Goal: Task Accomplishment & Management: Use online tool/utility

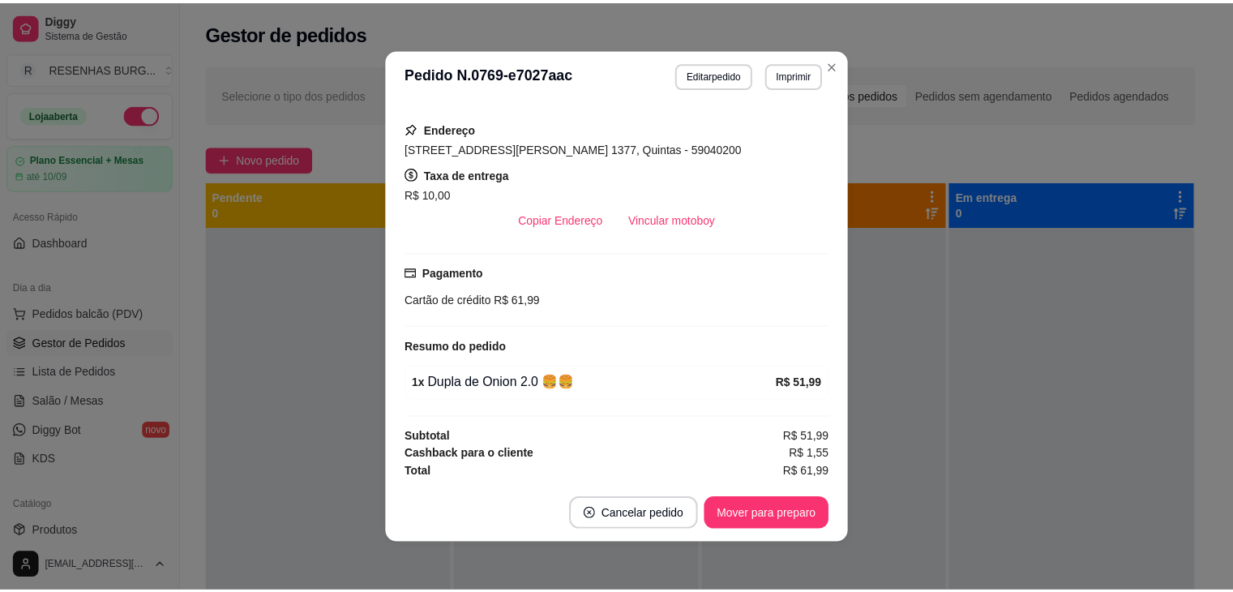
scroll to position [3, 0]
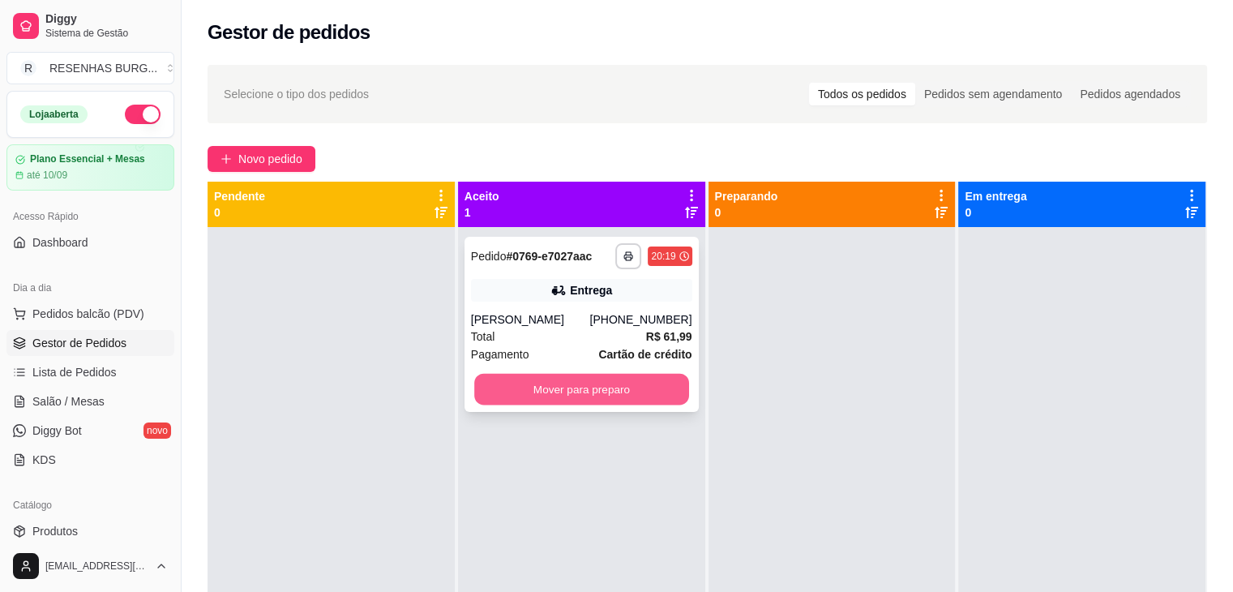
click at [584, 393] on button "Mover para preparo" at bounding box center [581, 390] width 215 height 32
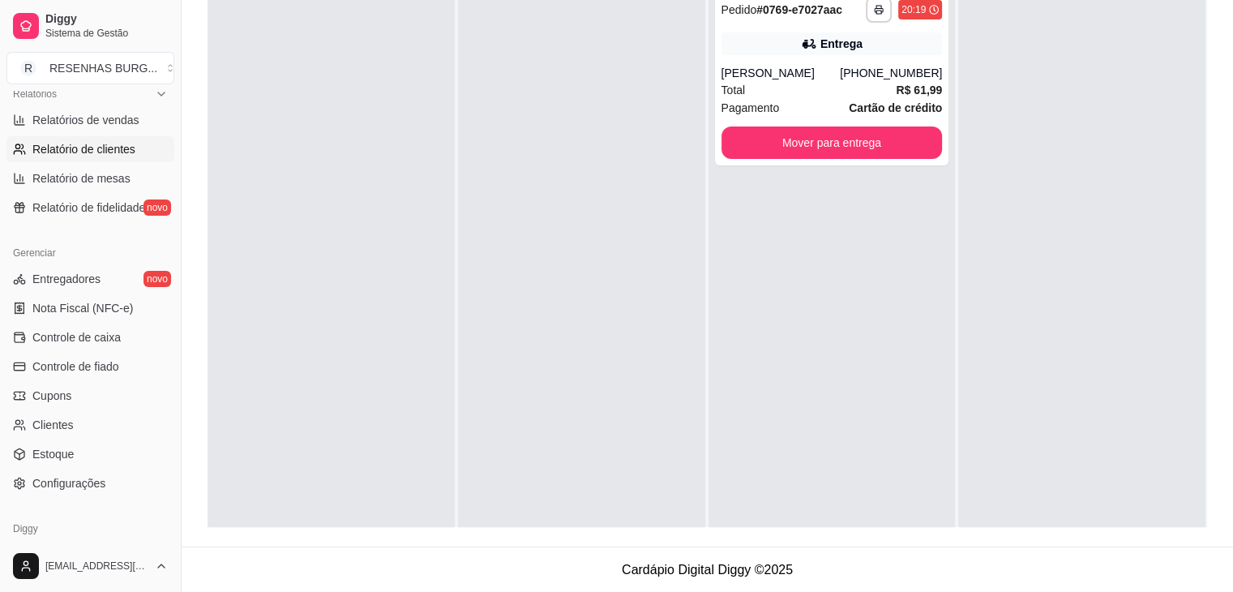
scroll to position [568, 0]
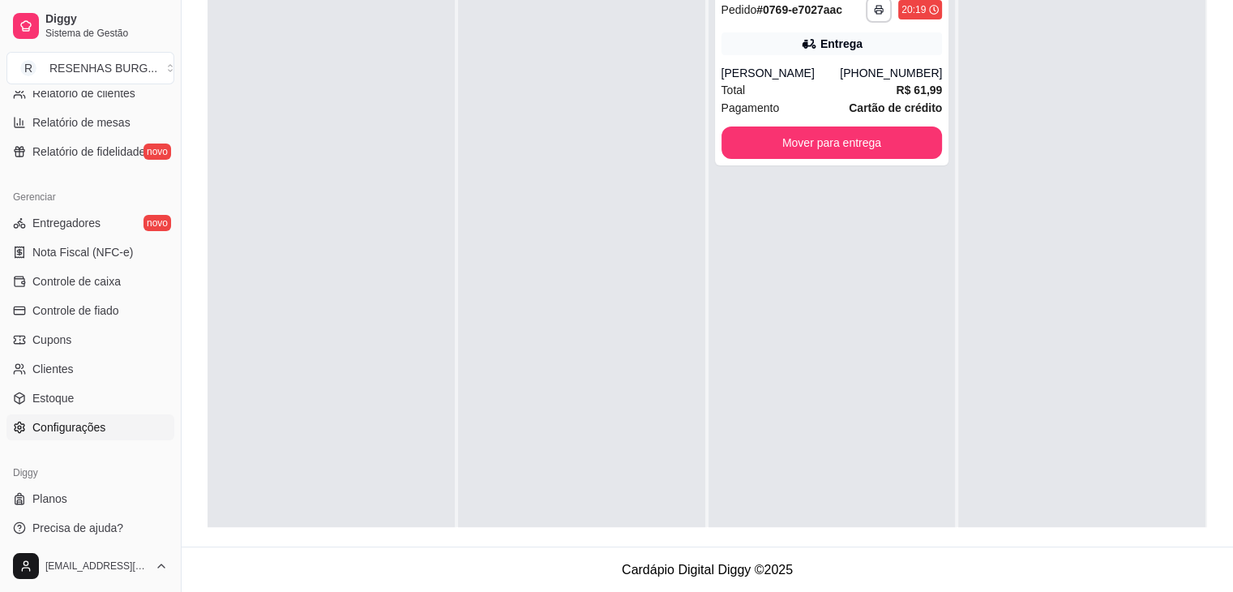
click at [105, 426] on link "Configurações" at bounding box center [90, 427] width 168 height 26
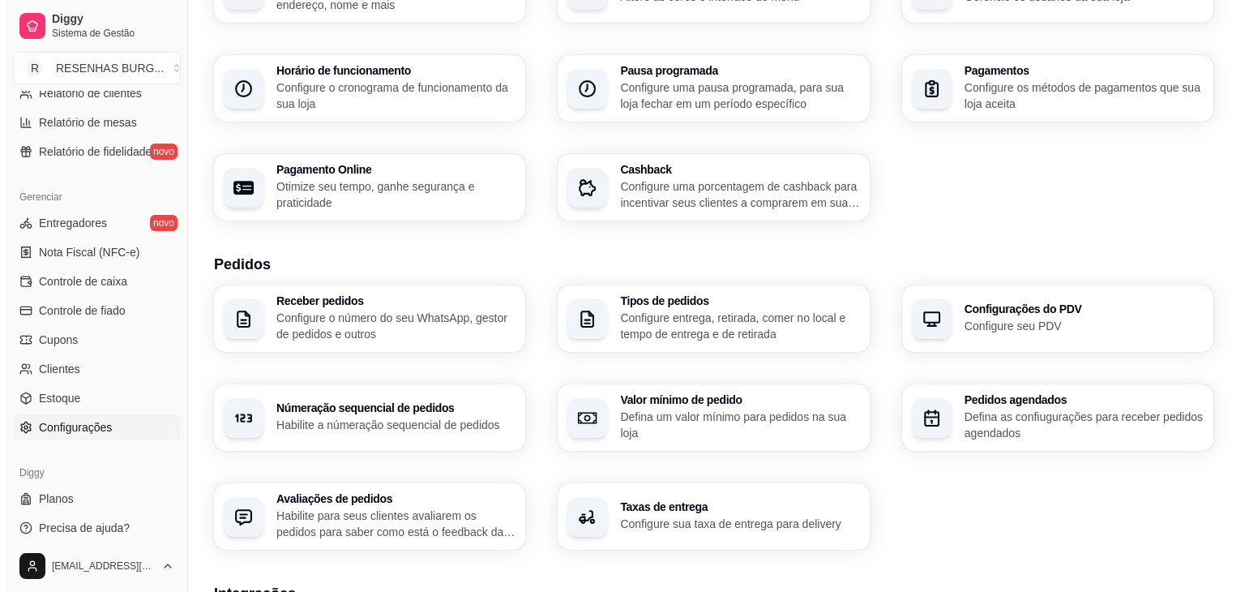
scroll to position [324, 0]
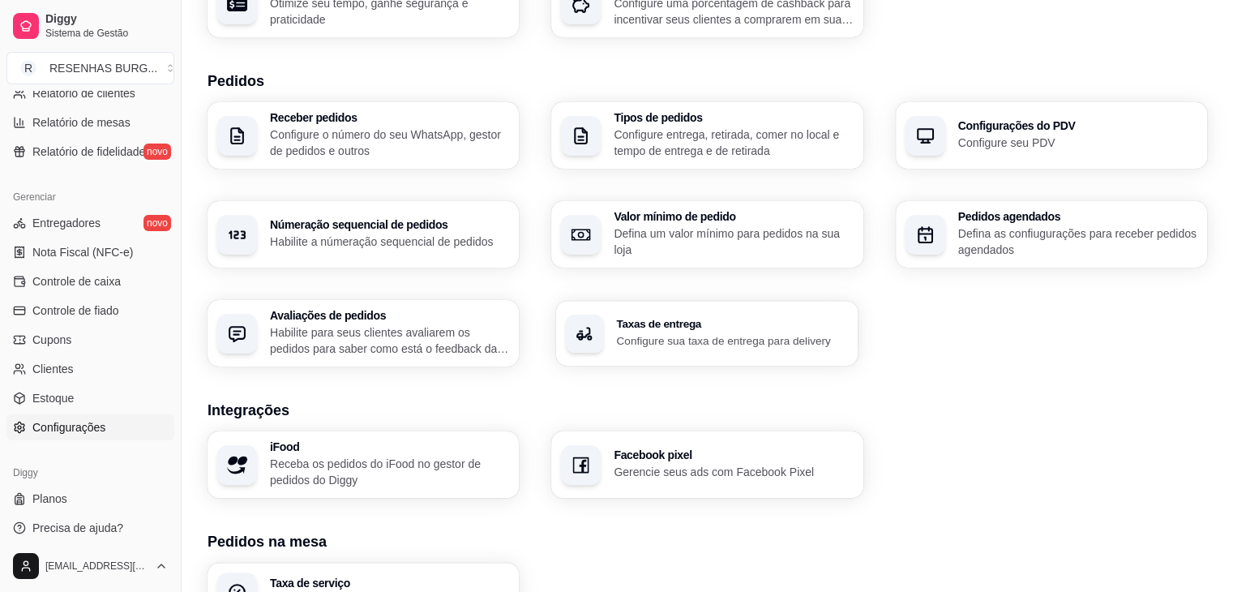
click at [662, 328] on h3 "Taxas de entrega" at bounding box center [733, 324] width 232 height 11
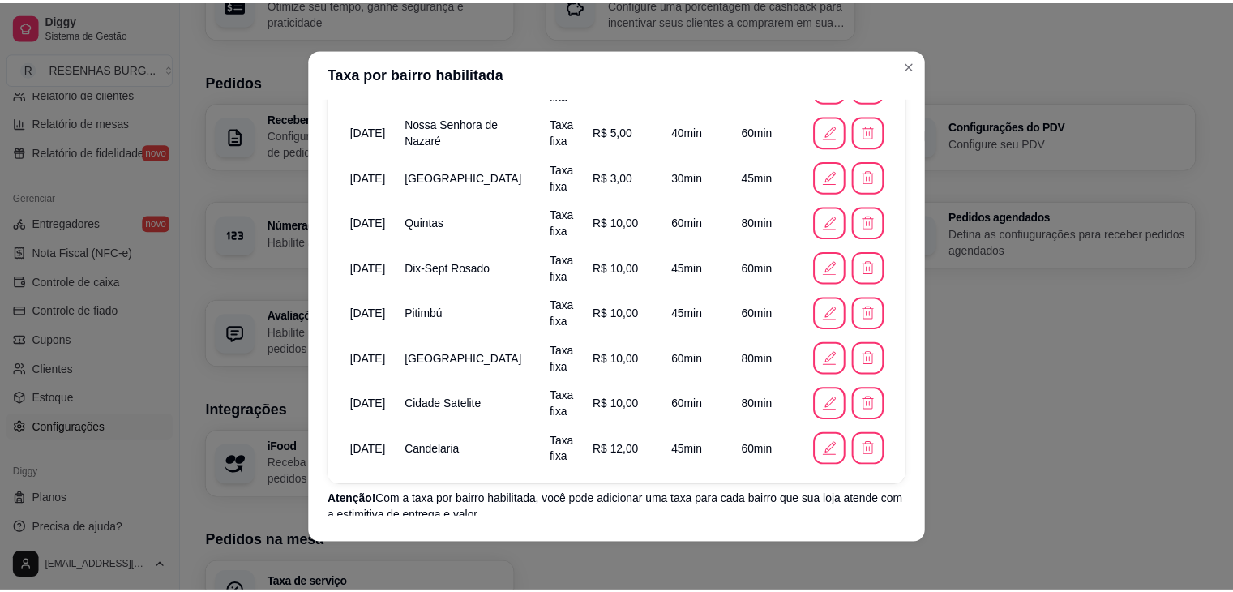
scroll to position [561, 0]
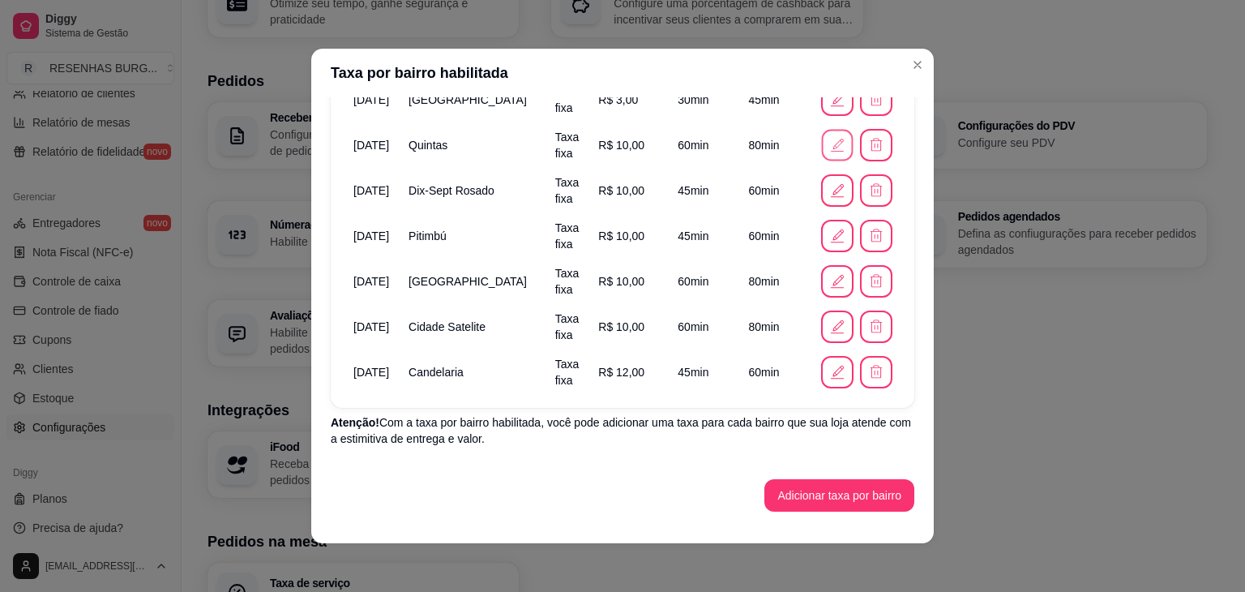
click at [829, 148] on icon "button" at bounding box center [837, 144] width 17 height 17
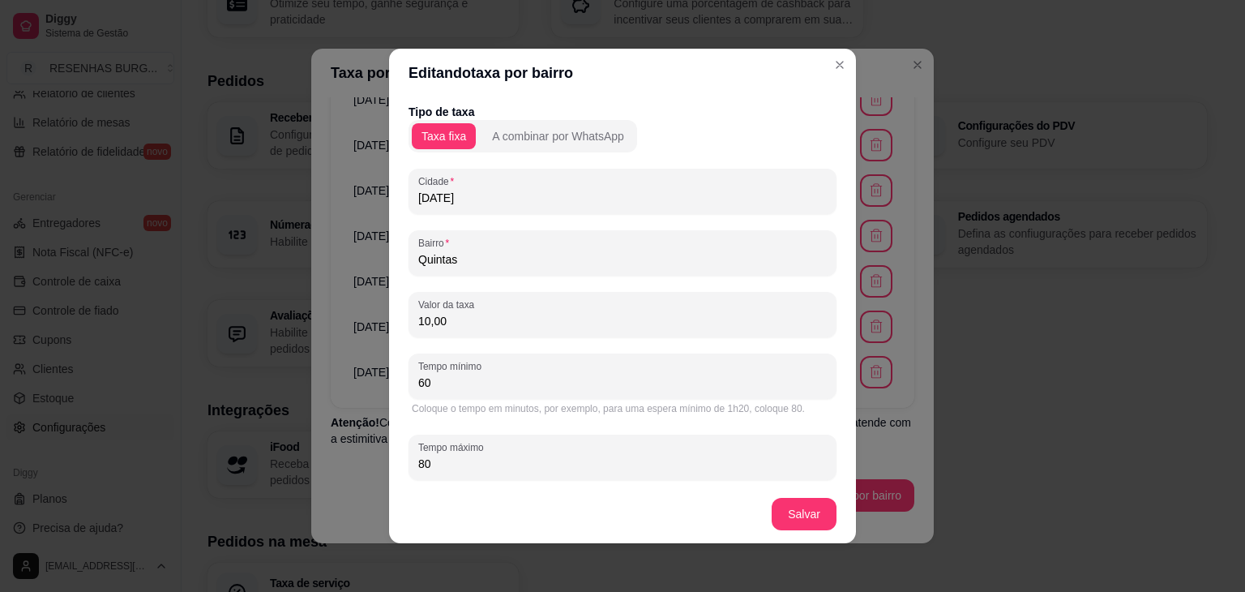
drag, startPoint x: 455, startPoint y: 324, endPoint x: 377, endPoint y: 345, distance: 80.4
click at [389, 345] on div "Tipo de taxa Taxa fixa A combinar por WhatsApp [GEOGRAPHIC_DATA][DATE] Bairro Q…" at bounding box center [622, 291] width 467 height 388
type input "12,00"
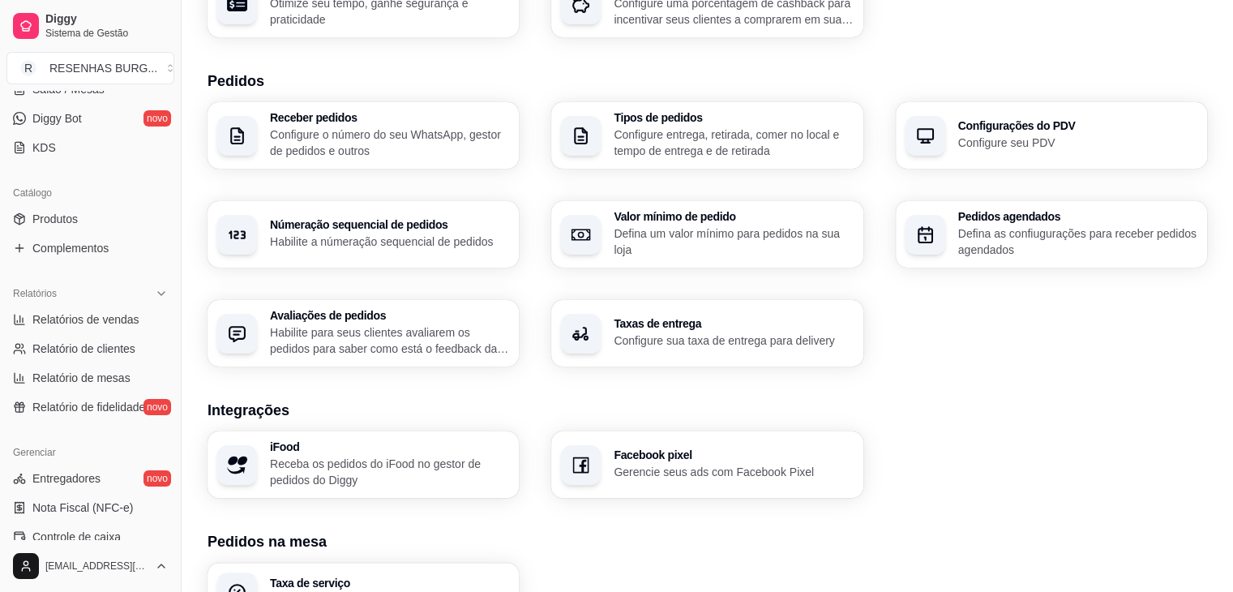
scroll to position [162, 0]
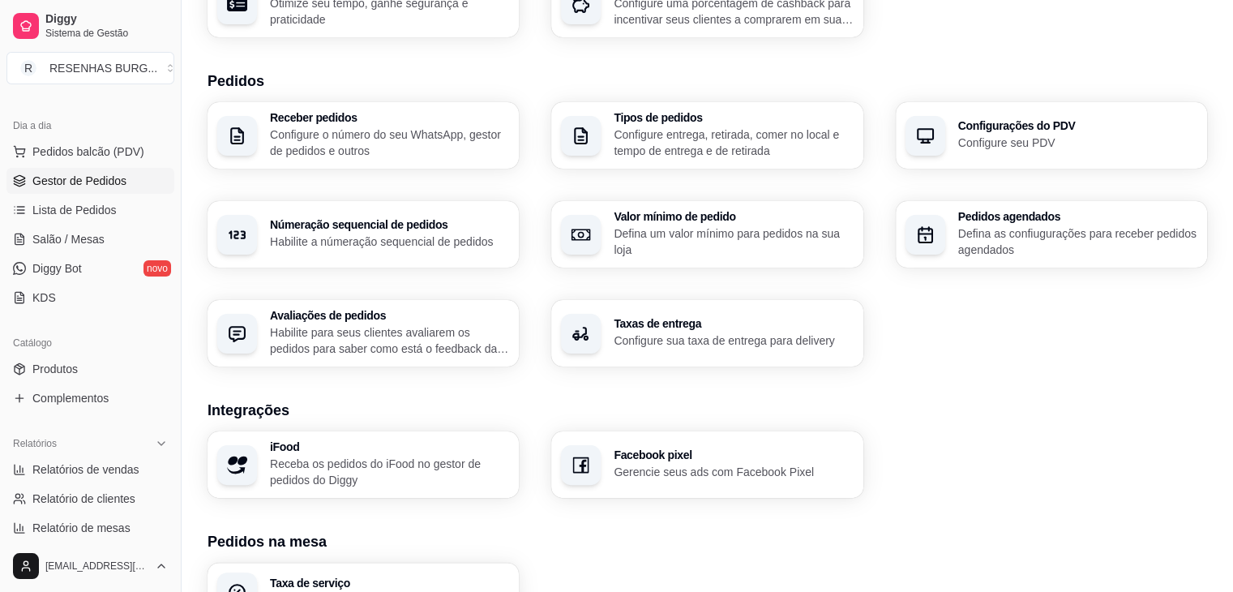
click at [90, 186] on span "Gestor de Pedidos" at bounding box center [79, 181] width 94 height 16
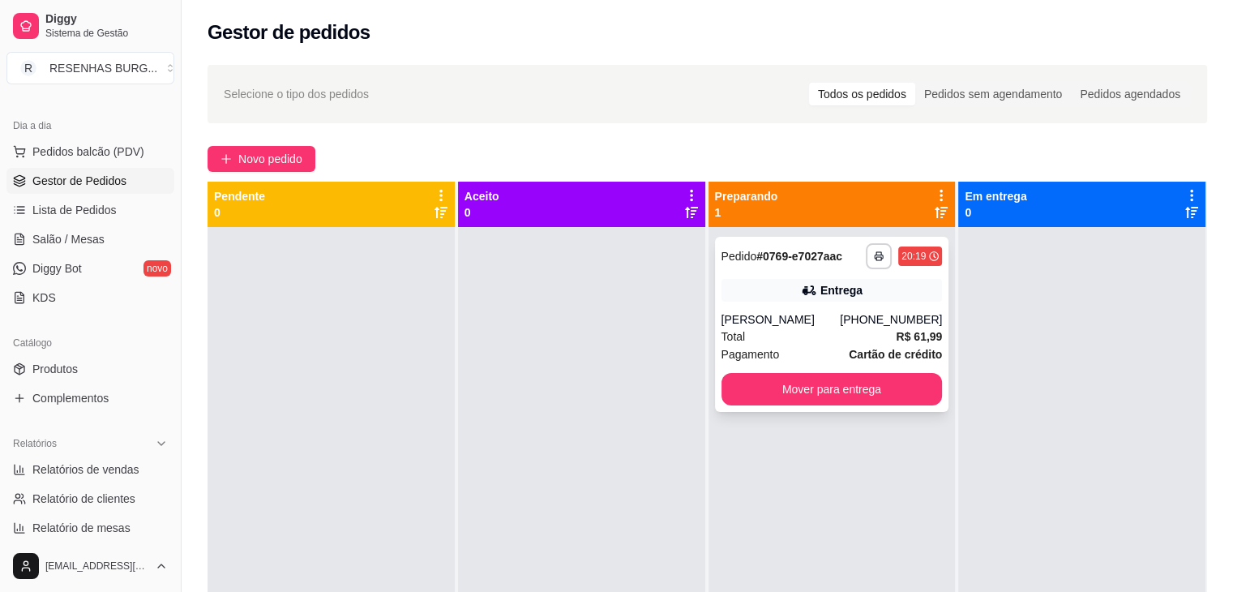
click at [757, 289] on div "Entrega" at bounding box center [832, 290] width 221 height 23
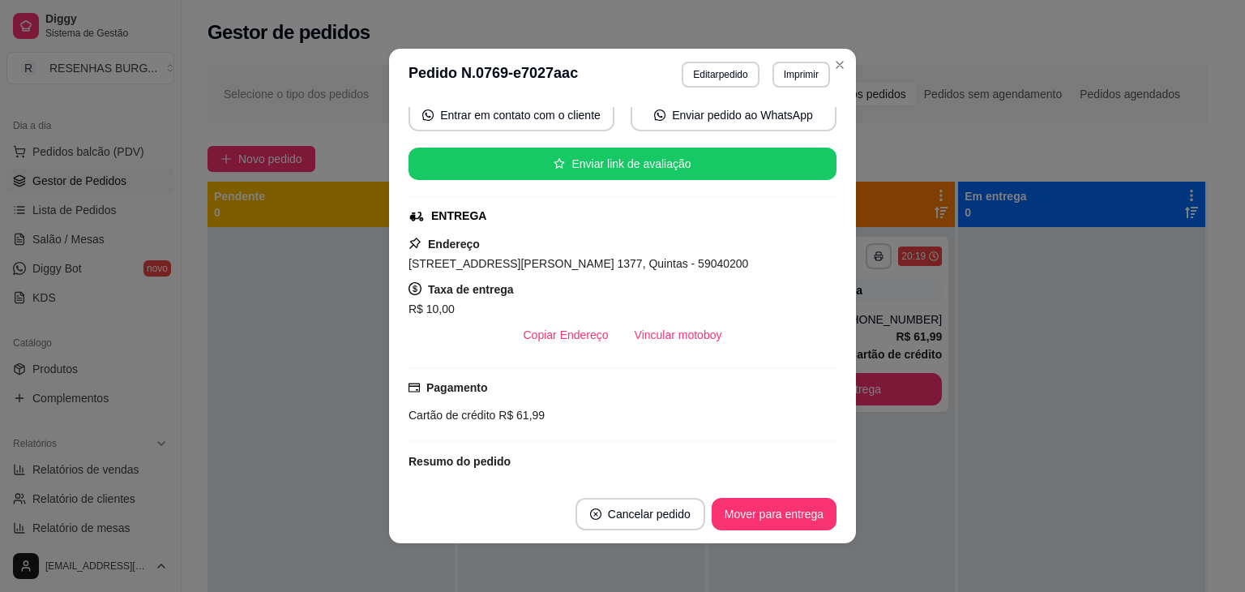
scroll to position [241, 0]
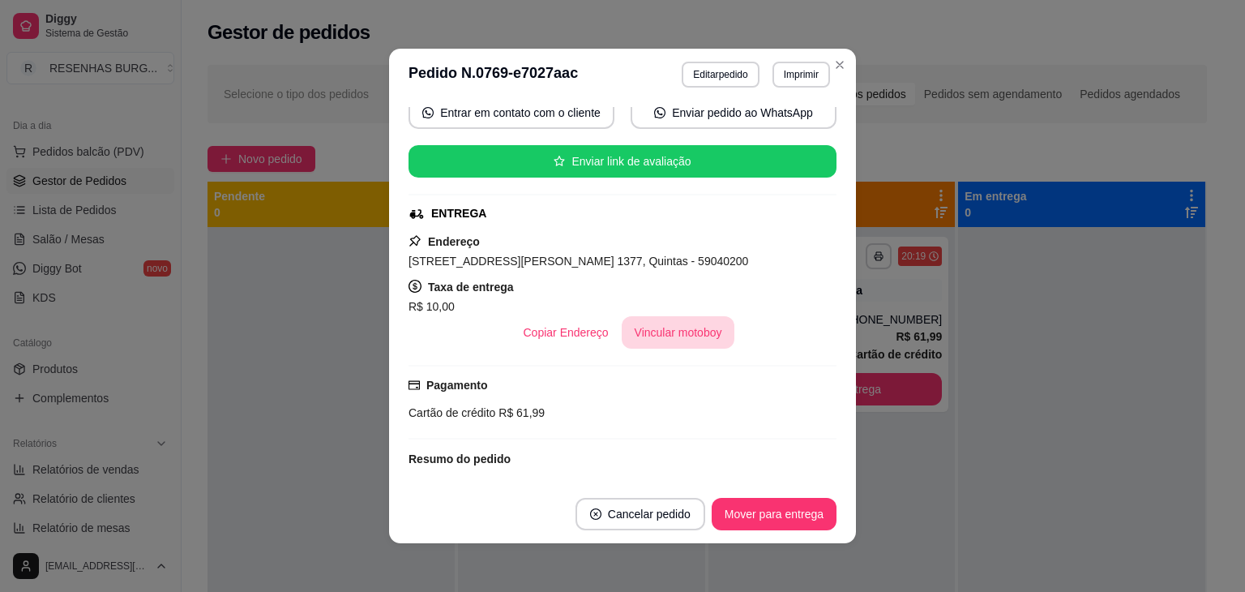
click at [667, 332] on button "Vincular motoboy" at bounding box center [679, 332] width 114 height 32
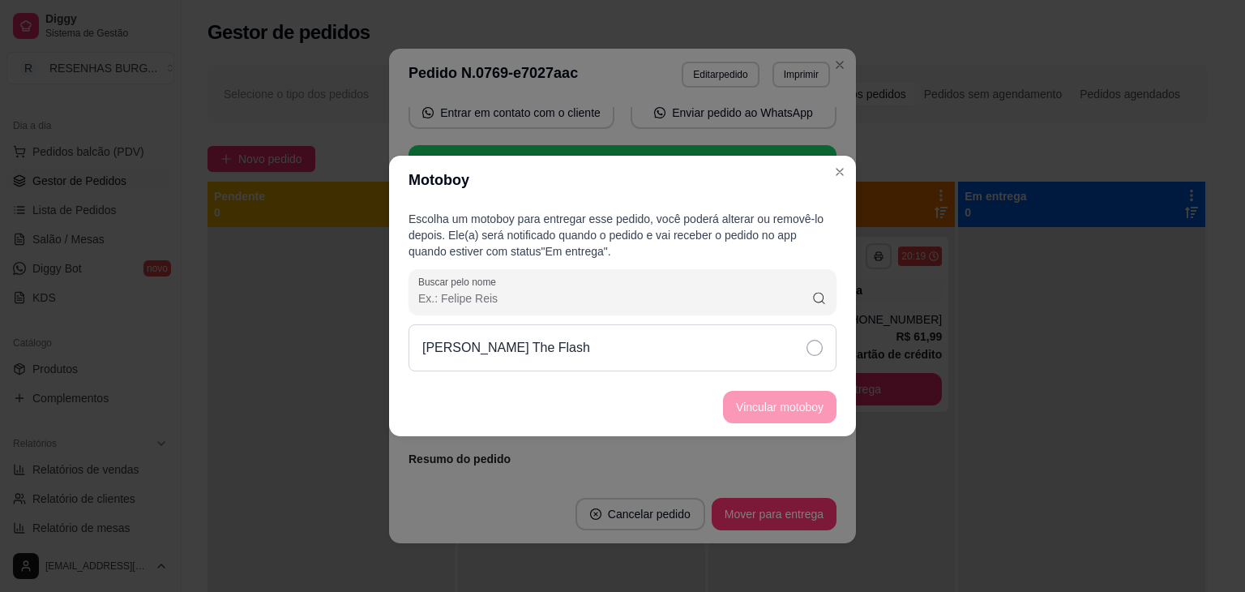
click at [795, 355] on div "[PERSON_NAME] The Flash" at bounding box center [623, 347] width 428 height 47
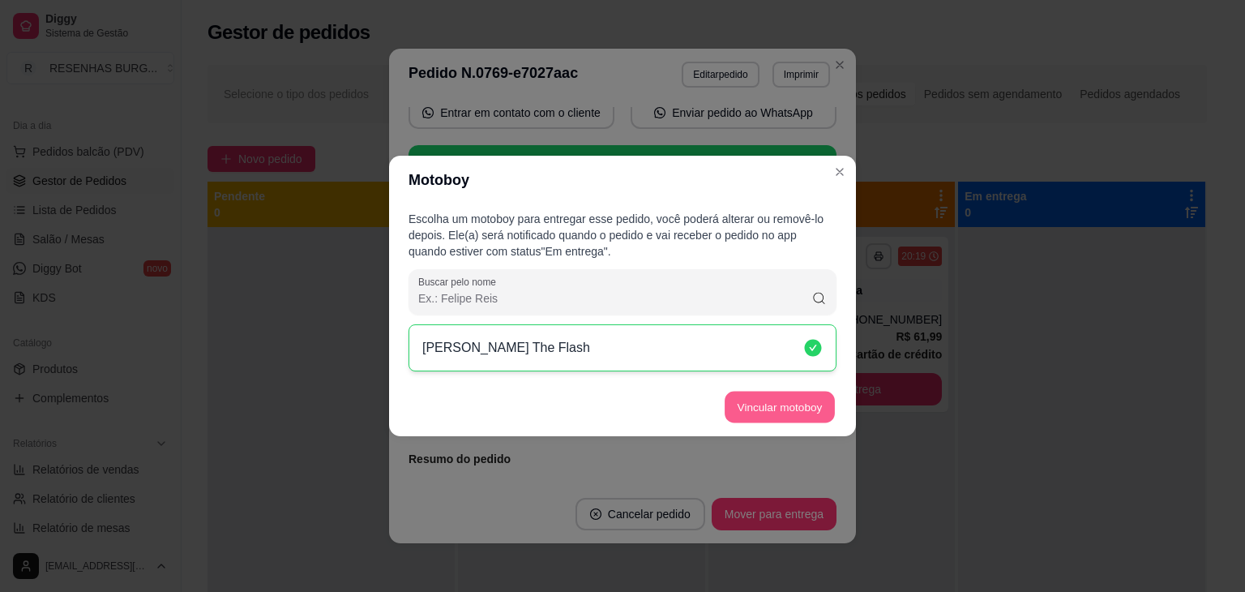
click at [814, 403] on button "Vincular motoboy" at bounding box center [780, 408] width 110 height 32
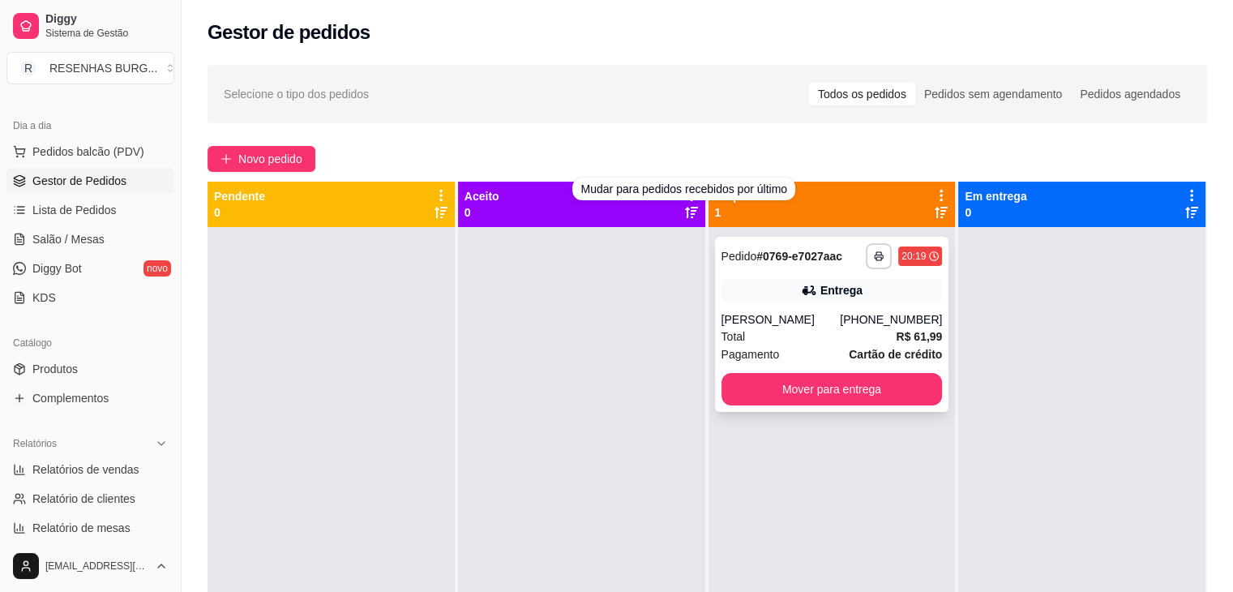
click at [769, 296] on div "Entrega" at bounding box center [832, 290] width 221 height 23
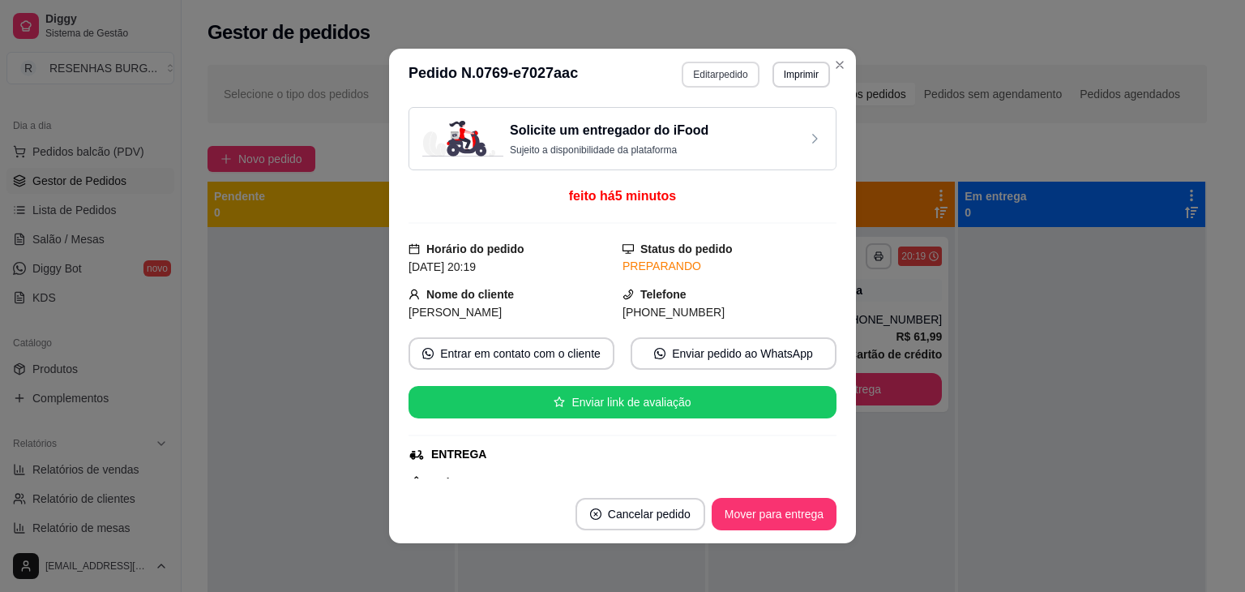
click at [707, 75] on button "Editar pedido" at bounding box center [720, 75] width 77 height 26
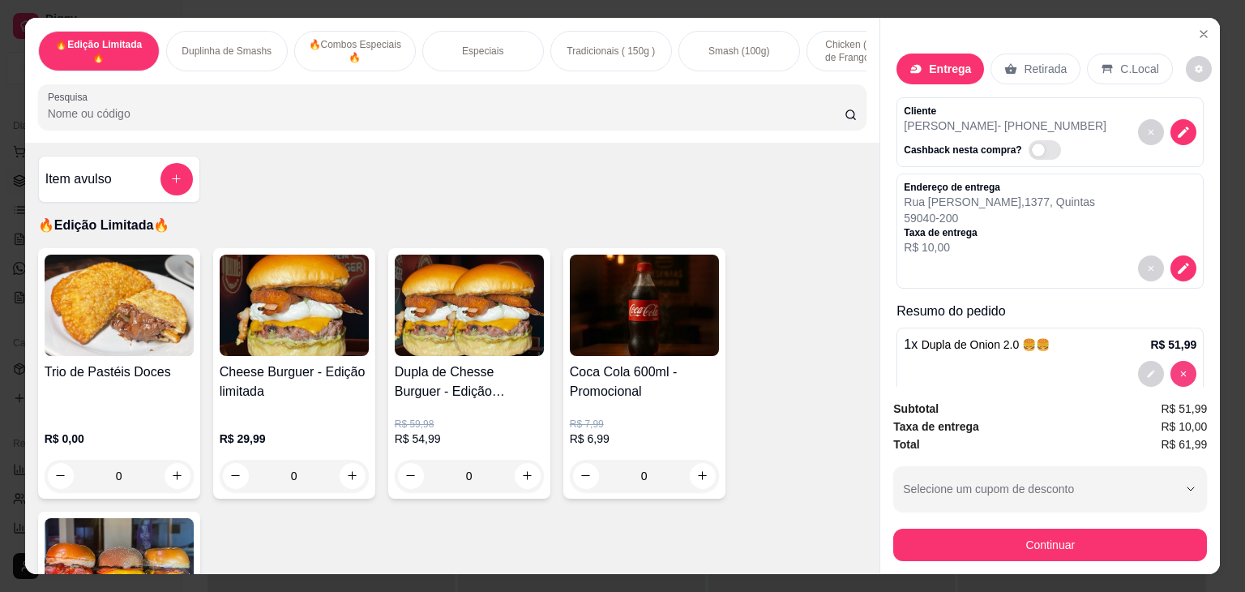
type input "0"
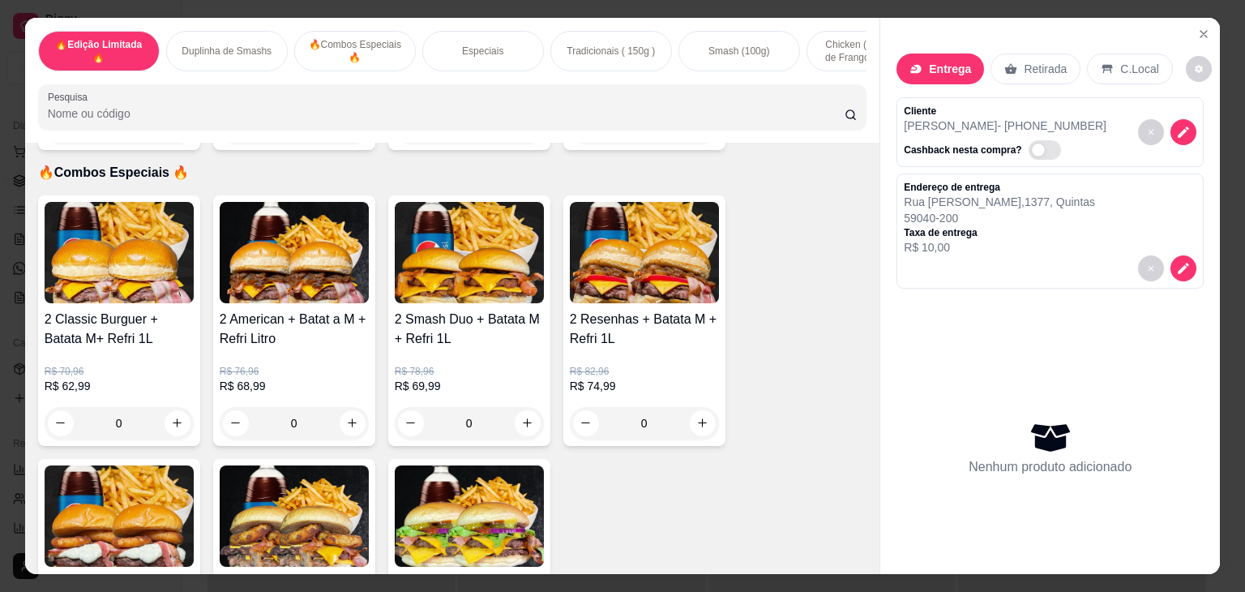
scroll to position [892, 0]
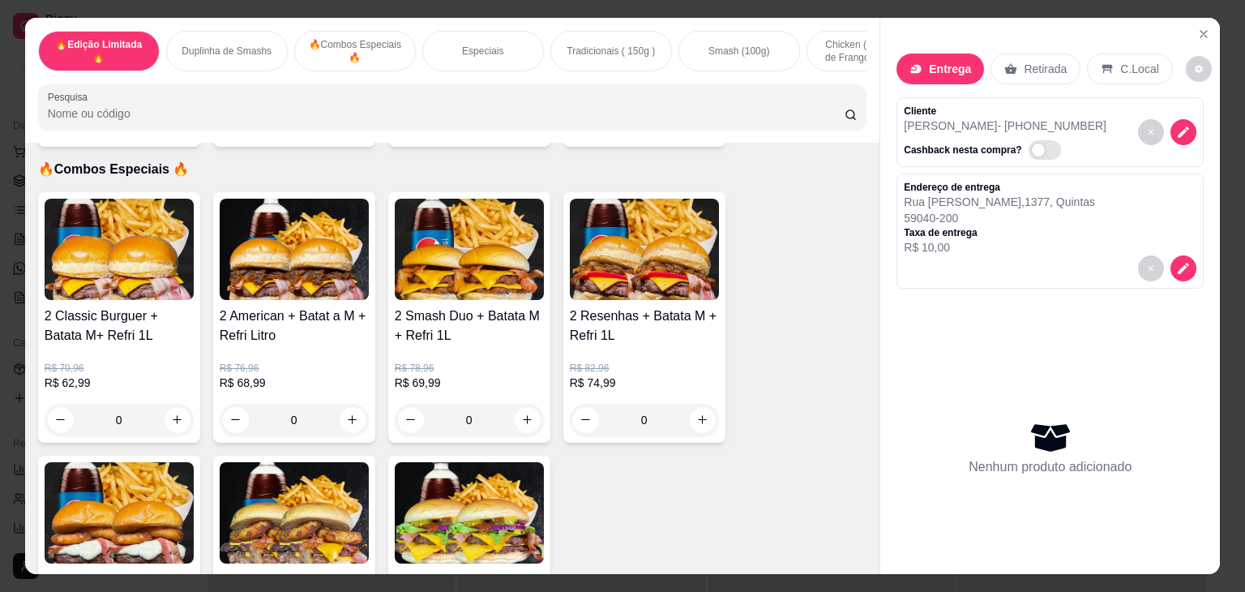
click at [120, 260] on img at bounding box center [119, 249] width 149 height 101
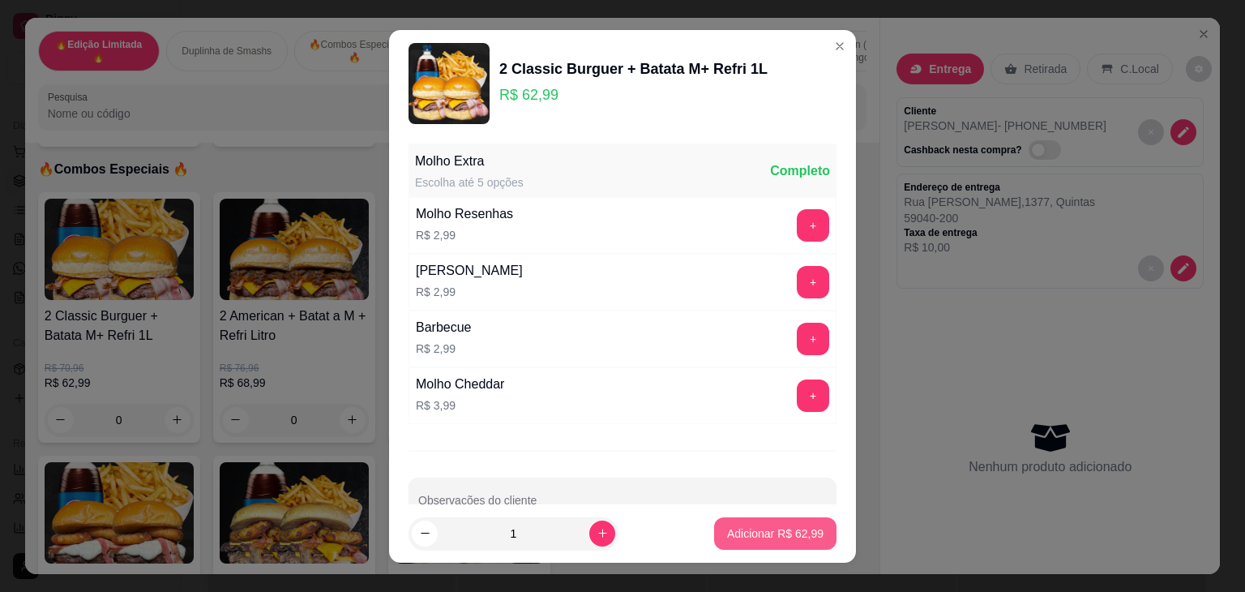
click at [752, 534] on p "Adicionar R$ 62,99" at bounding box center [775, 533] width 96 height 16
type input "1"
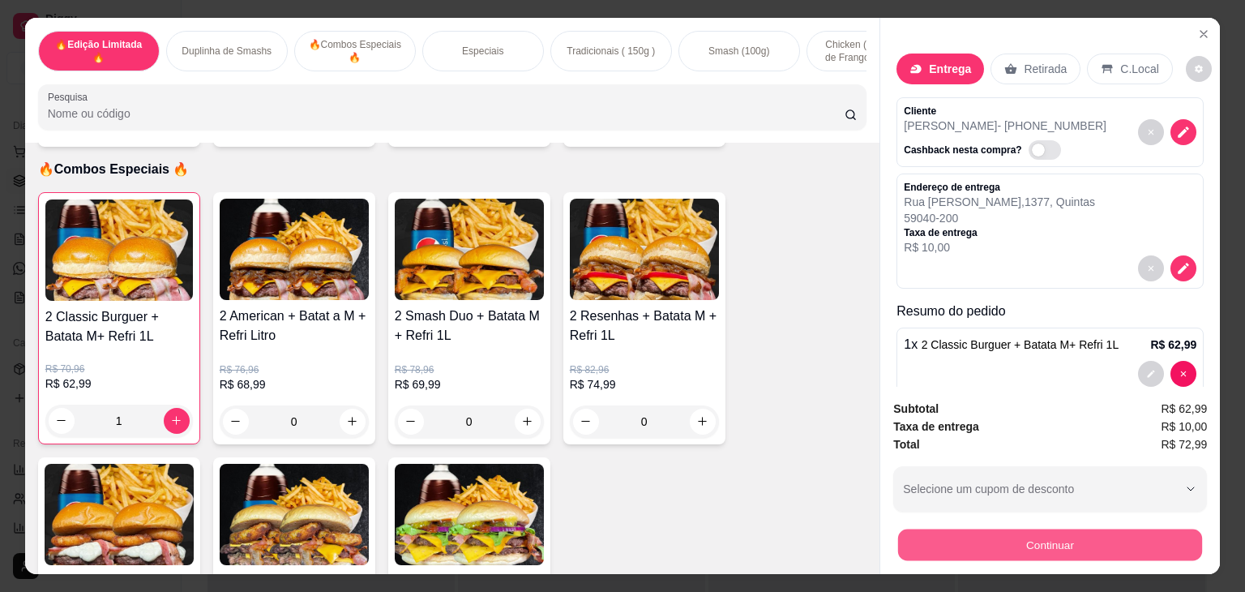
click at [1081, 537] on button "Continuar" at bounding box center [1050, 545] width 304 height 32
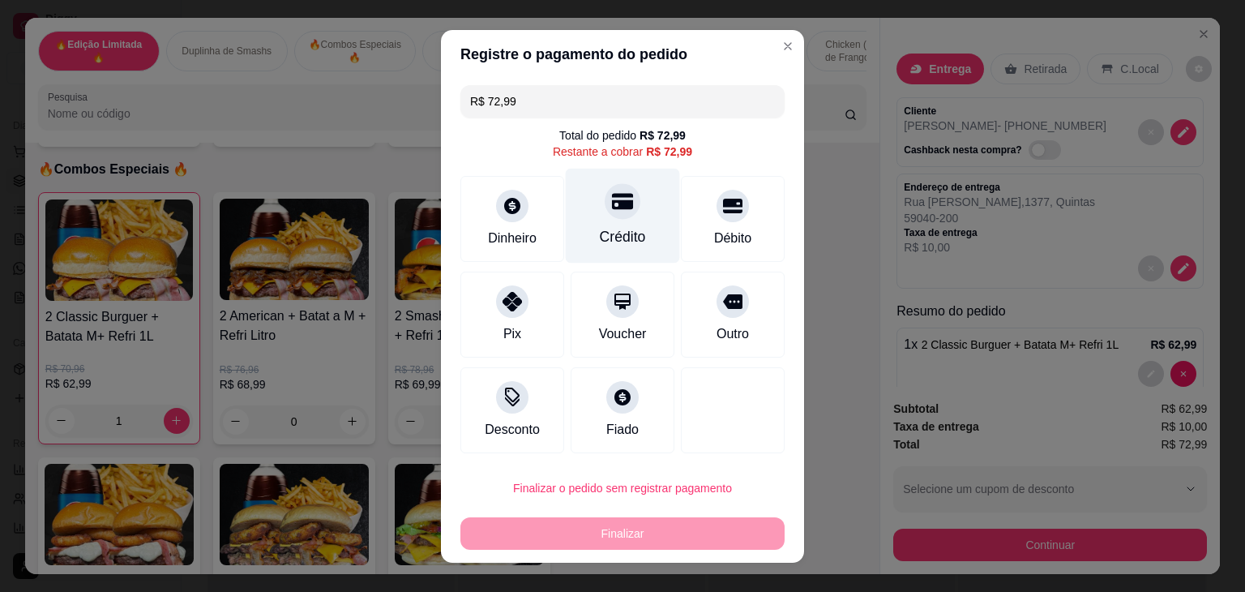
click at [612, 209] on icon at bounding box center [622, 201] width 21 height 21
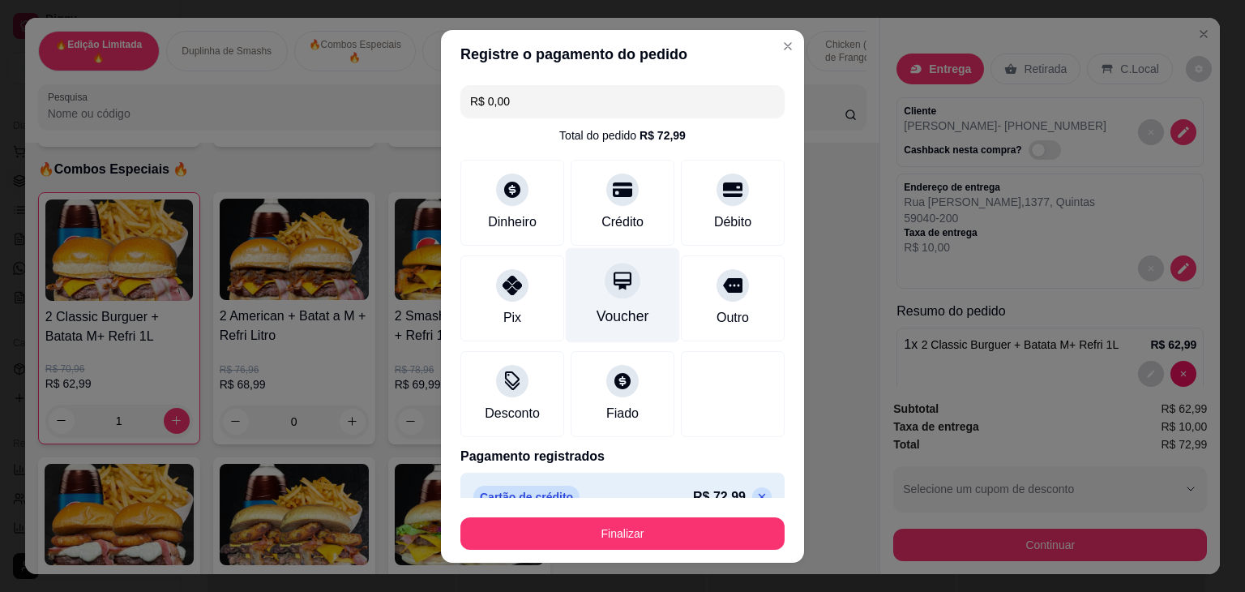
type input "R$ 0,00"
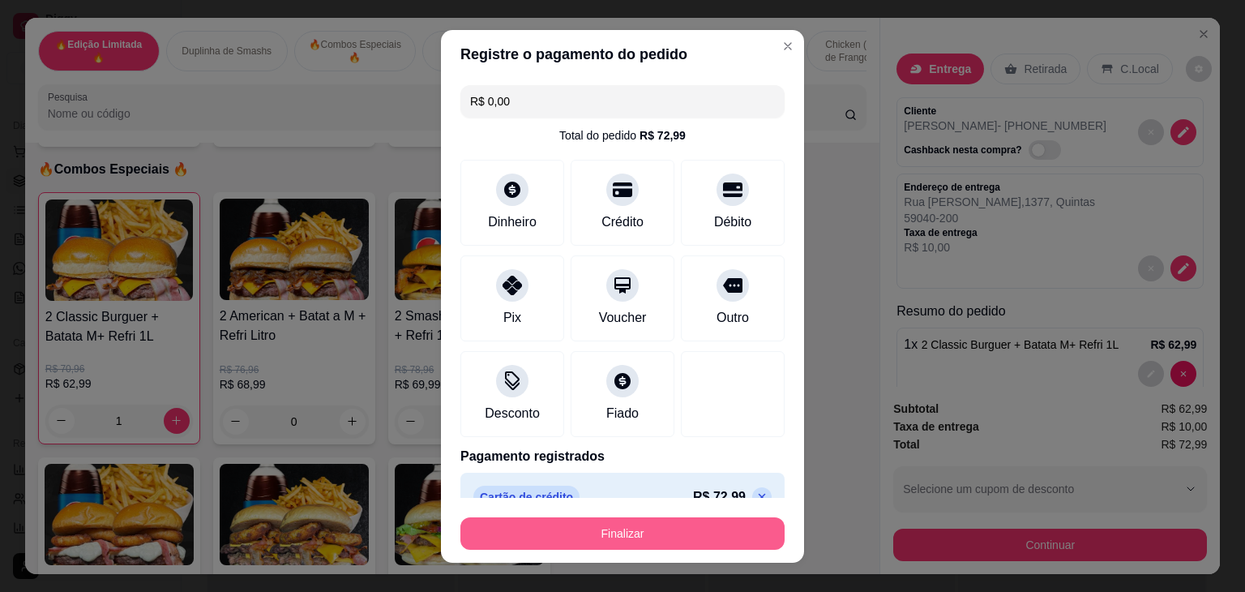
click at [673, 531] on button "Finalizar" at bounding box center [623, 533] width 324 height 32
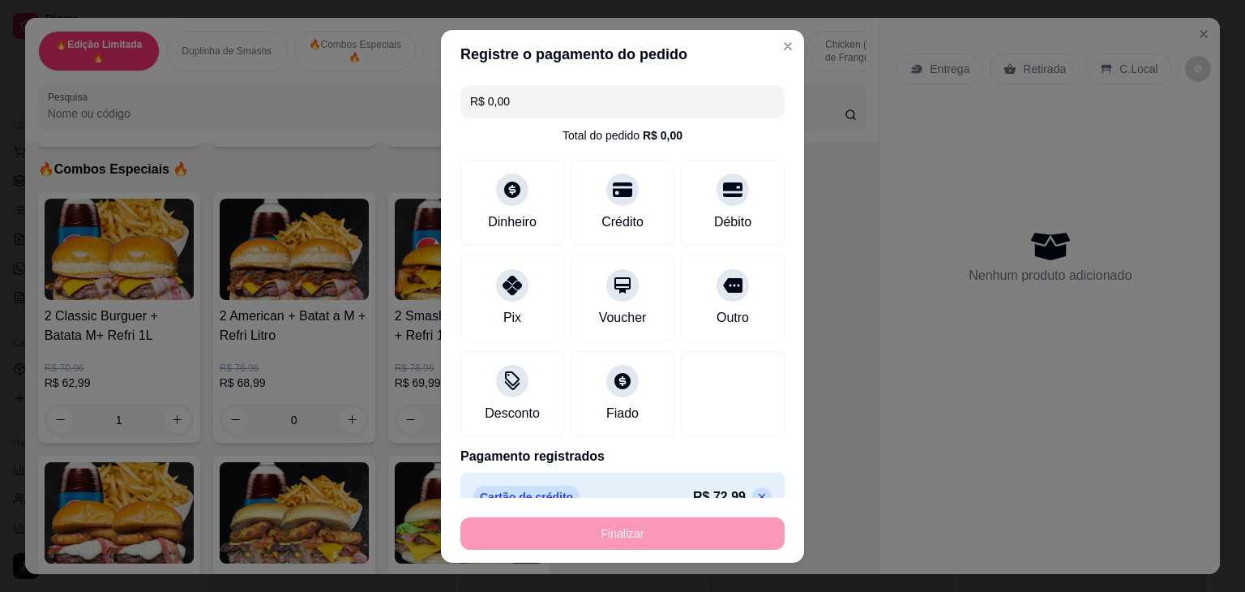
type input "0"
type input "-R$ 72,99"
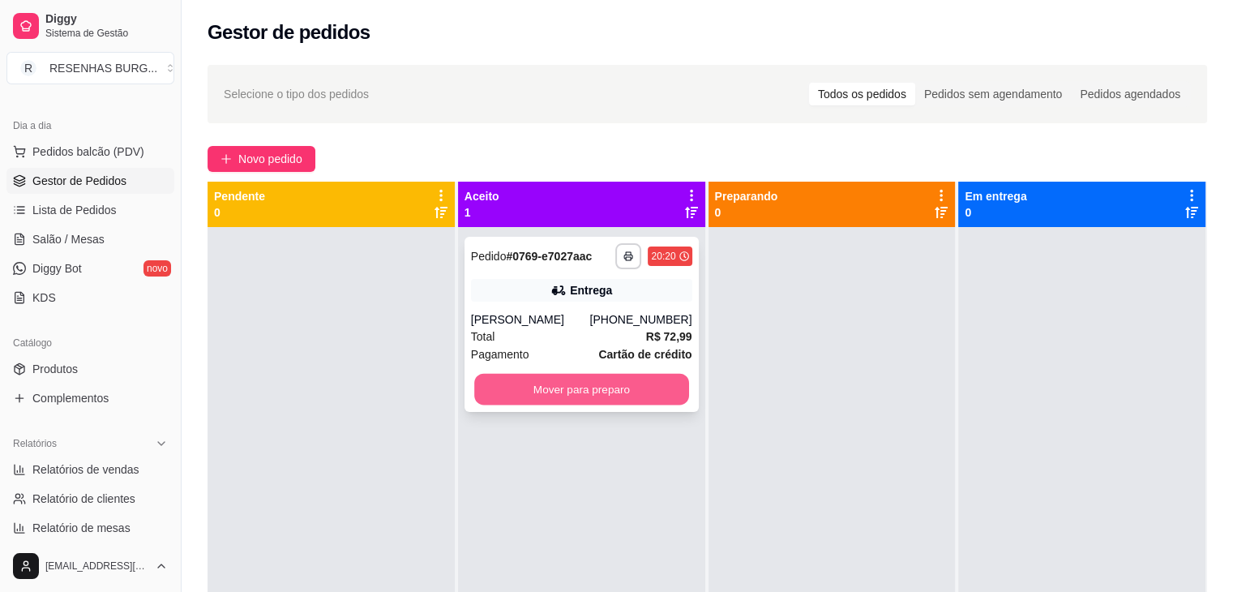
click at [595, 388] on button "Mover para preparo" at bounding box center [581, 390] width 215 height 32
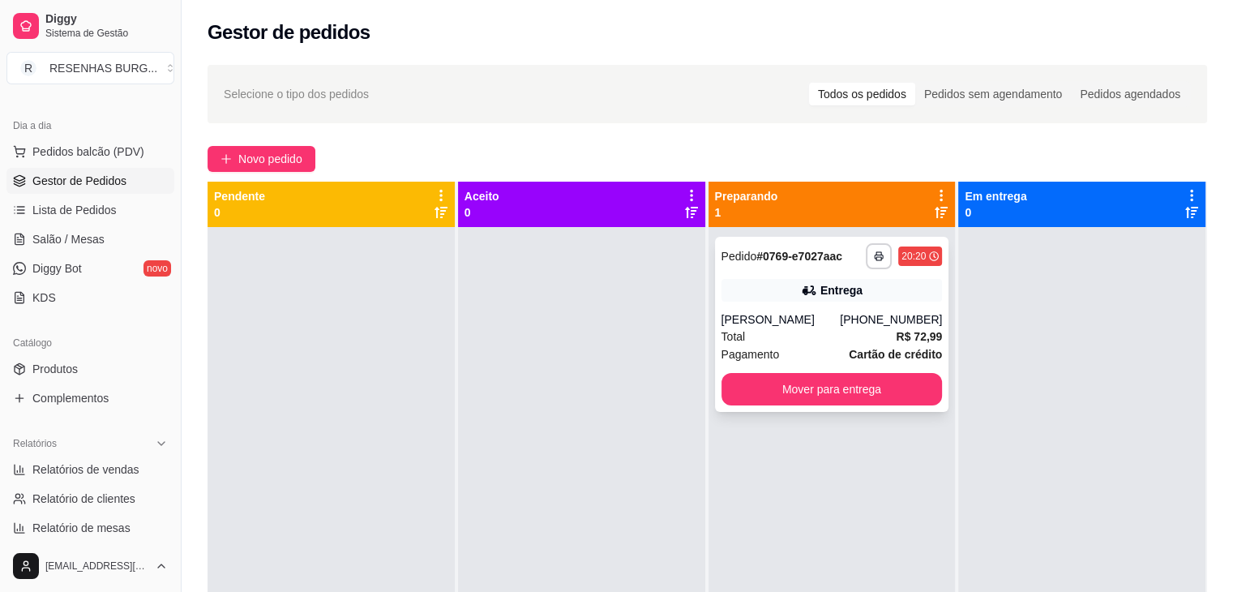
click at [774, 304] on div "**********" at bounding box center [832, 324] width 234 height 175
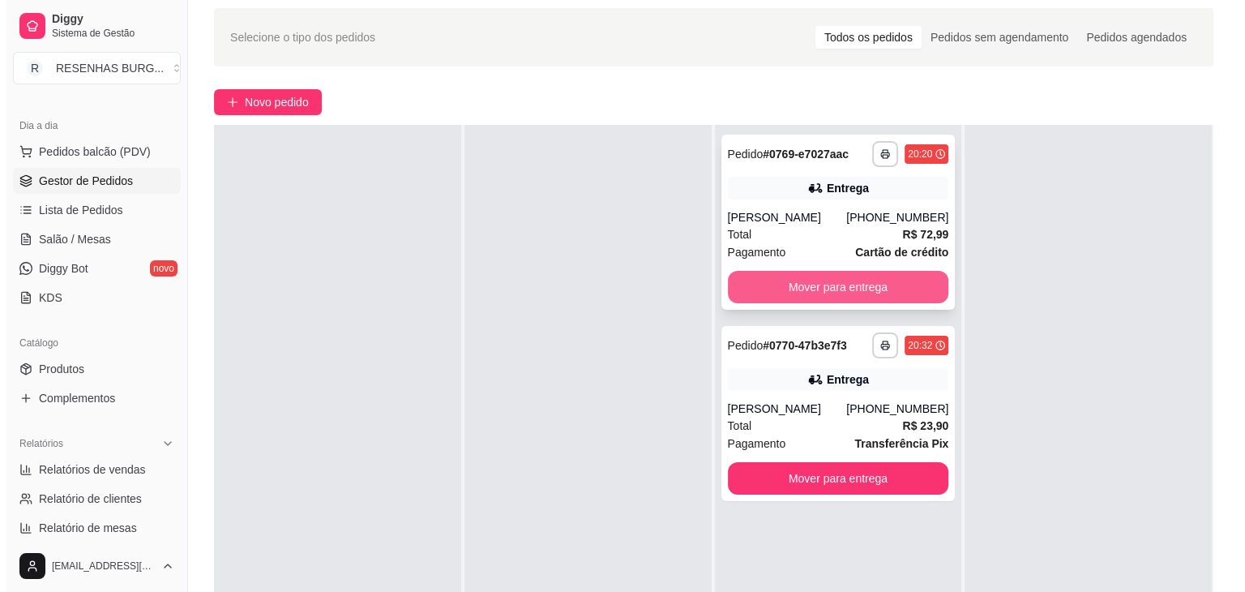
scroll to position [81, 0]
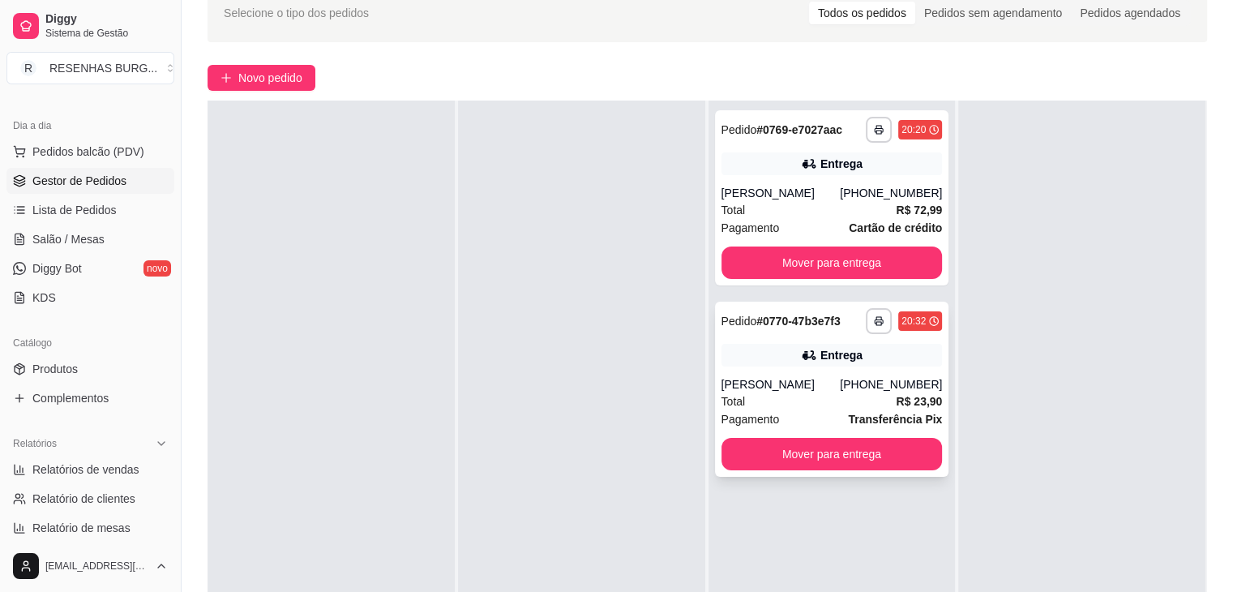
click at [801, 367] on div "**********" at bounding box center [832, 389] width 234 height 175
click at [799, 379] on div "[PERSON_NAME]" at bounding box center [781, 384] width 119 height 16
click at [868, 328] on button "button" at bounding box center [879, 320] width 25 height 25
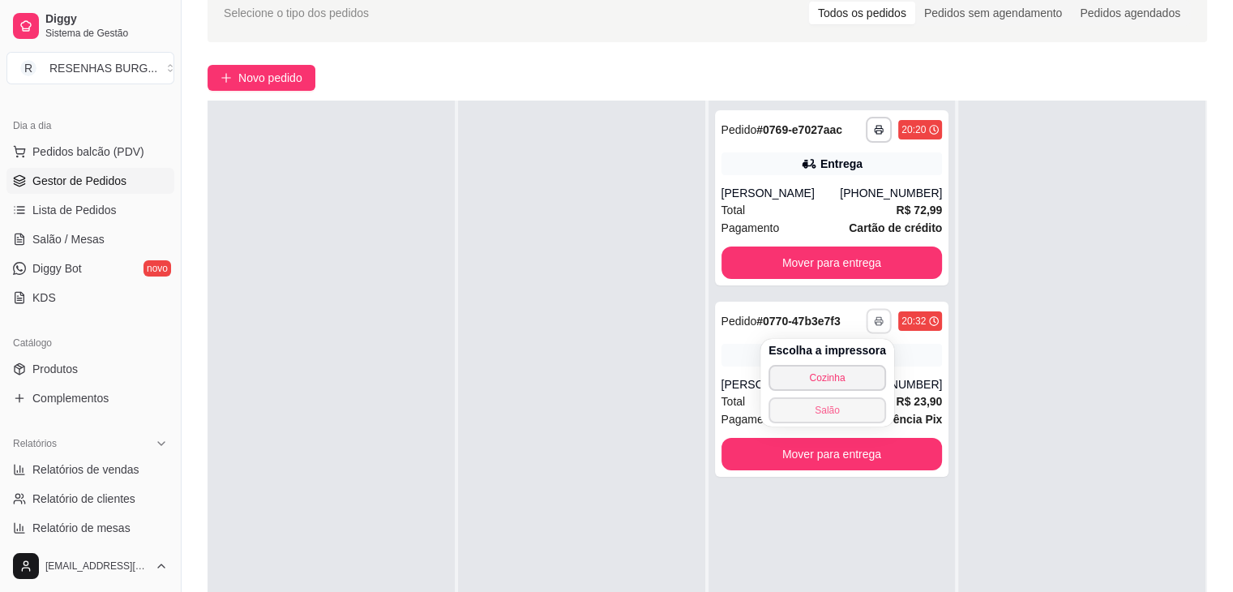
click at [842, 410] on button "Salão" at bounding box center [828, 410] width 118 height 26
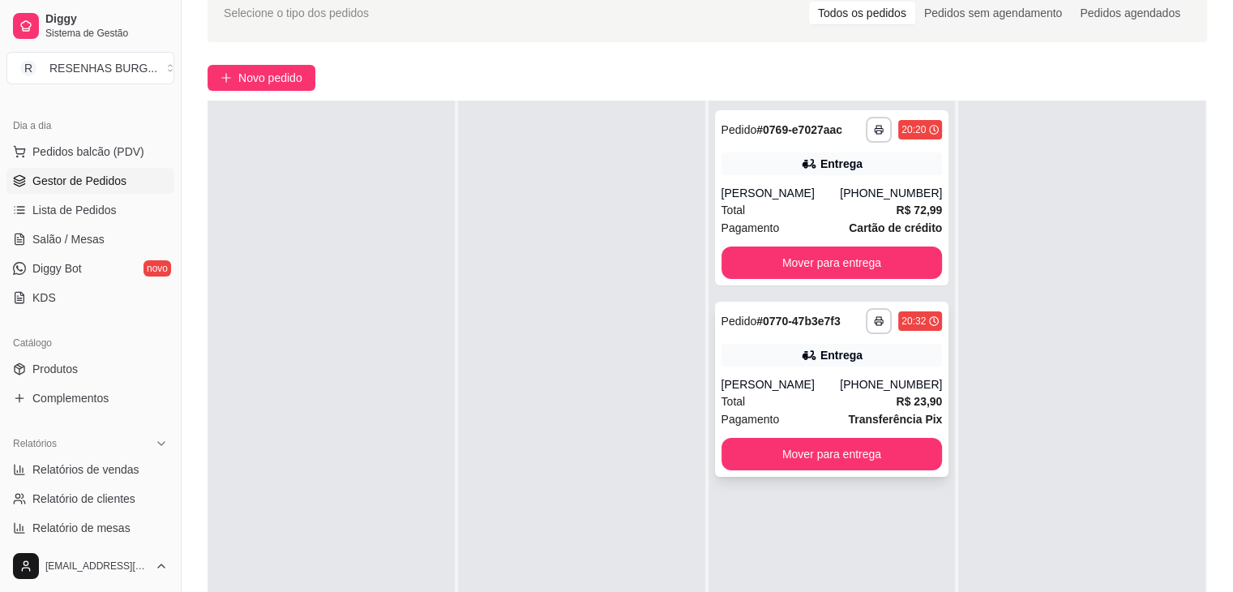
click at [792, 372] on div "**********" at bounding box center [832, 389] width 234 height 175
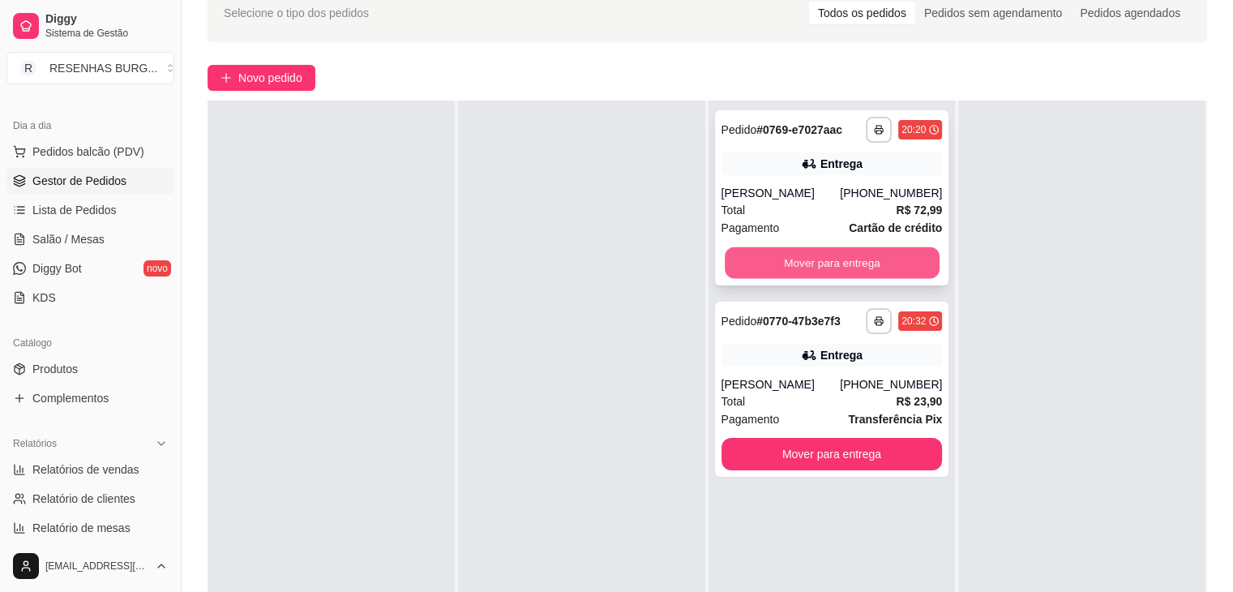
click at [803, 259] on button "Mover para entrega" at bounding box center [832, 263] width 215 height 32
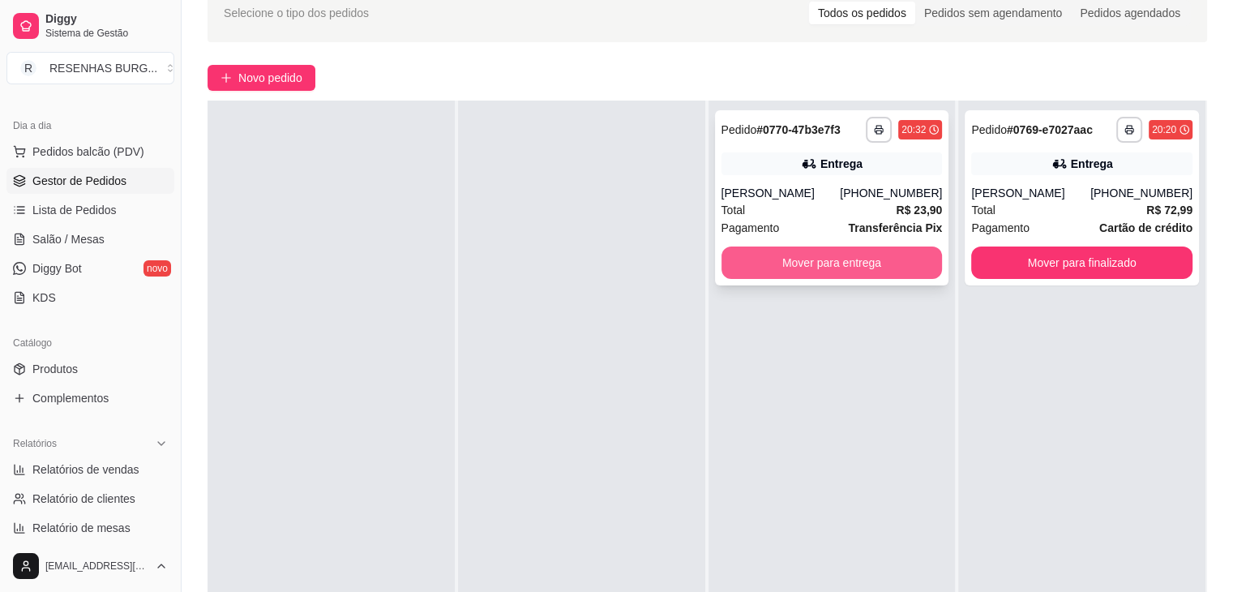
click at [876, 261] on button "Mover para entrega" at bounding box center [832, 262] width 221 height 32
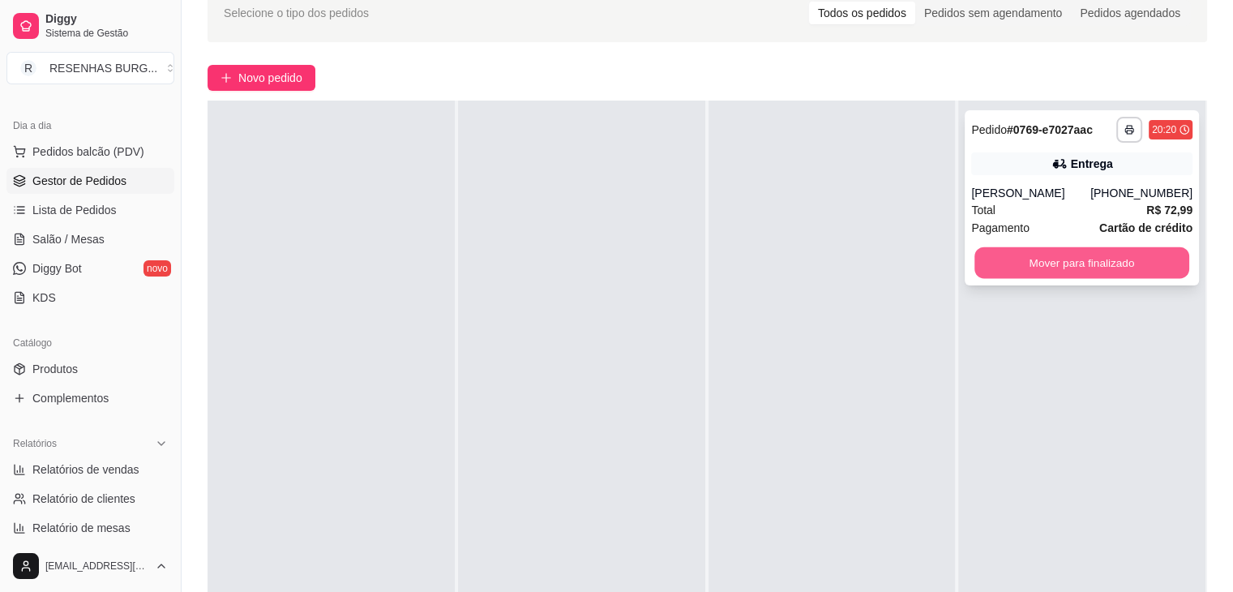
click at [1112, 262] on button "Mover para finalizado" at bounding box center [1082, 263] width 215 height 32
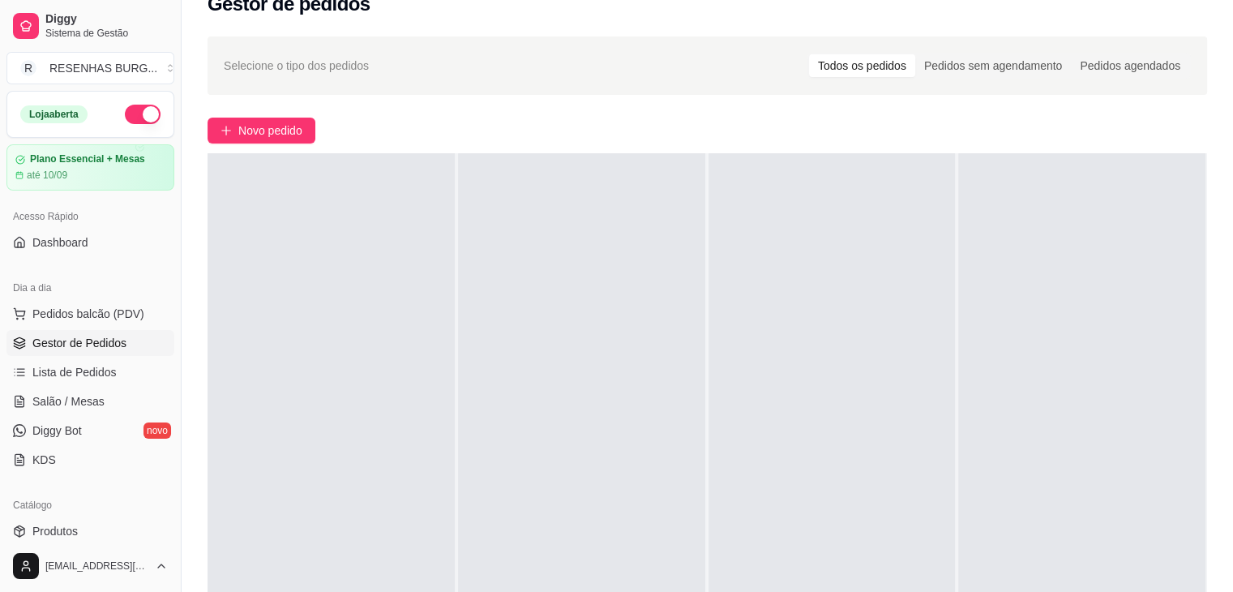
scroll to position [0, 0]
